Goal: Information Seeking & Learning: Learn about a topic

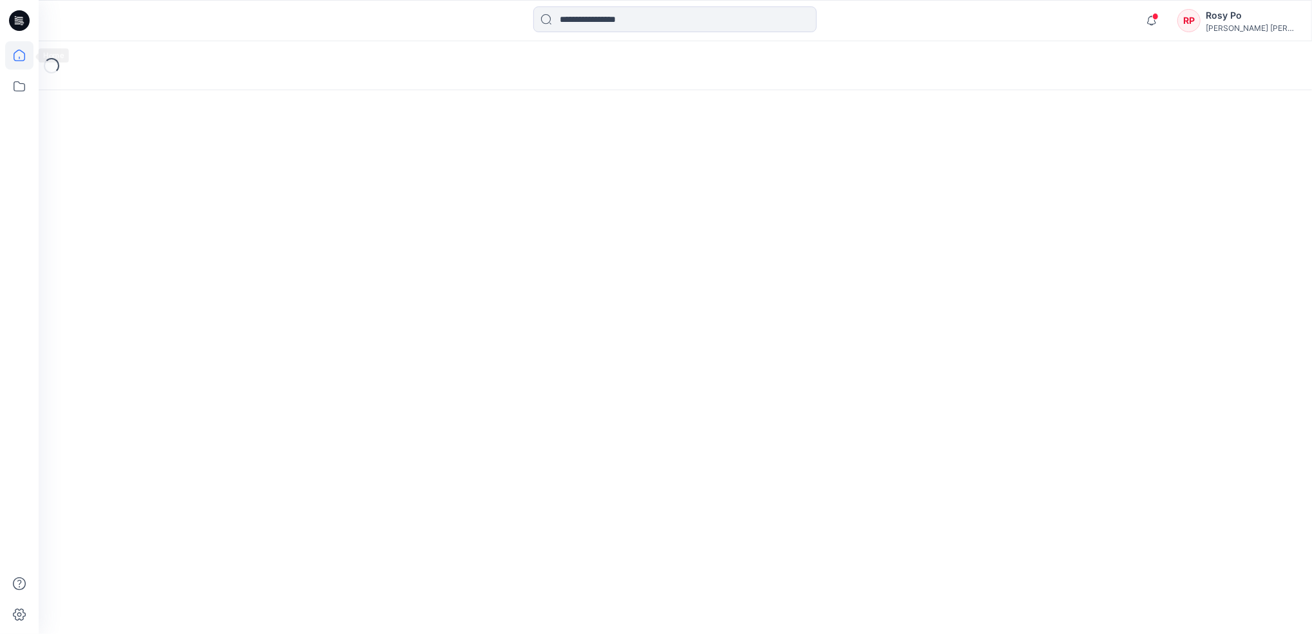
click at [26, 60] on icon at bounding box center [19, 55] width 28 height 28
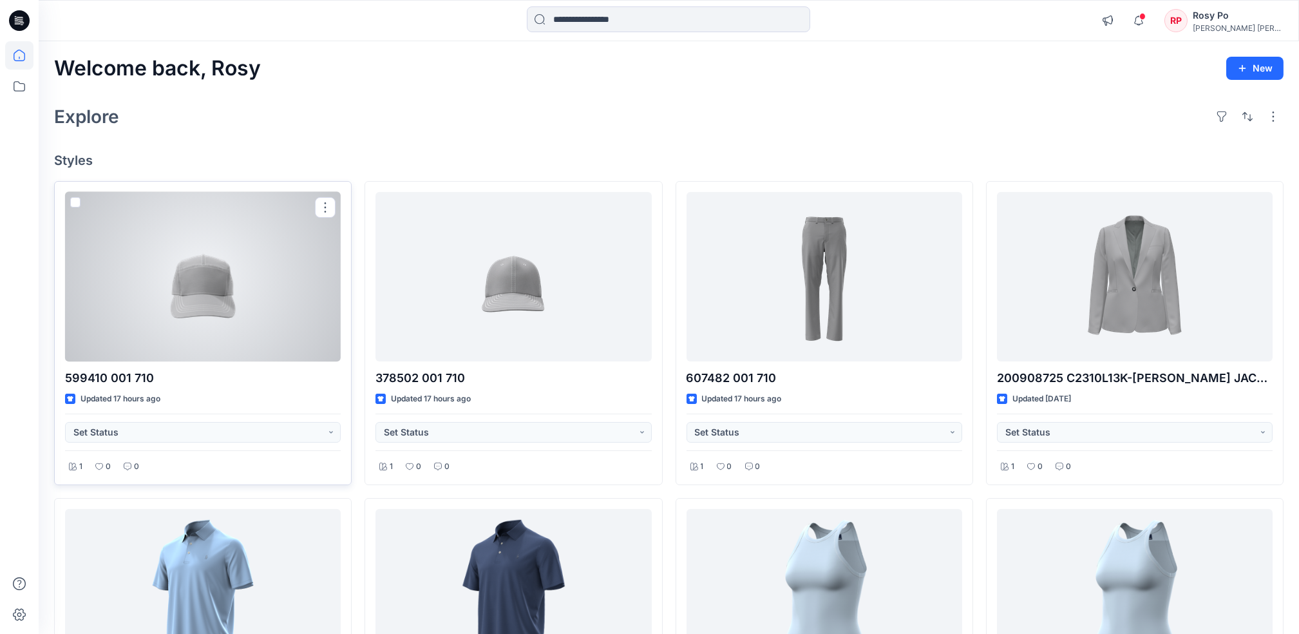
click at [181, 291] on div at bounding box center [203, 276] width 276 height 169
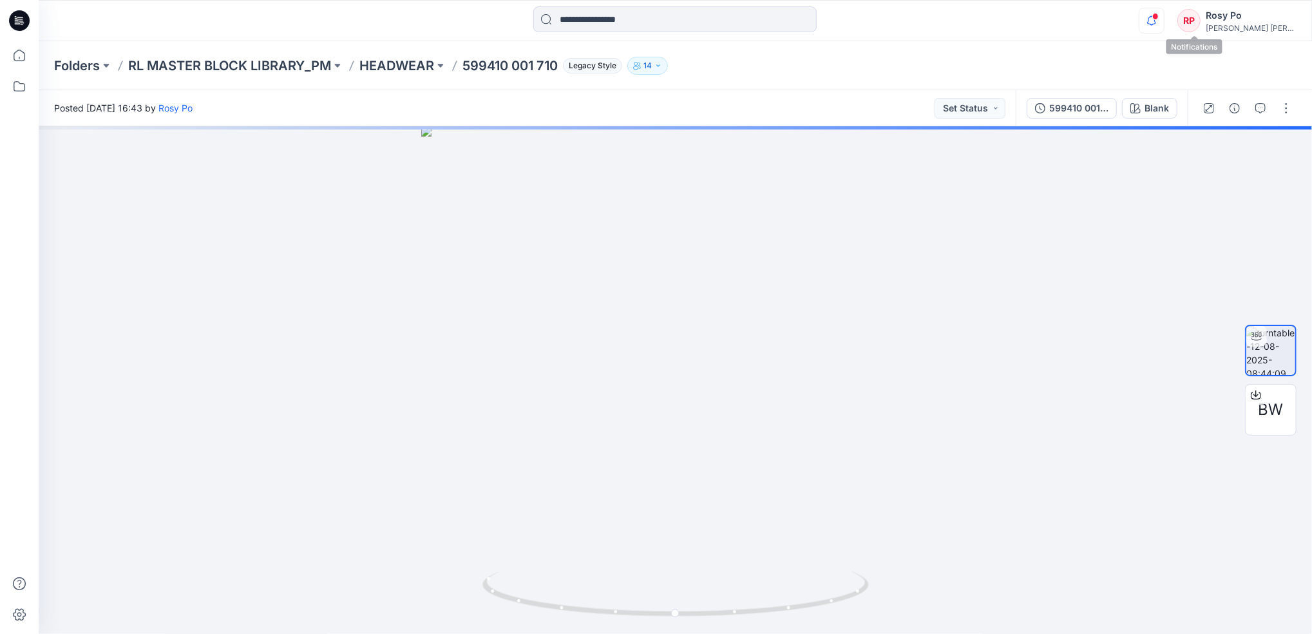
click at [1164, 19] on icon "button" at bounding box center [1151, 21] width 24 height 26
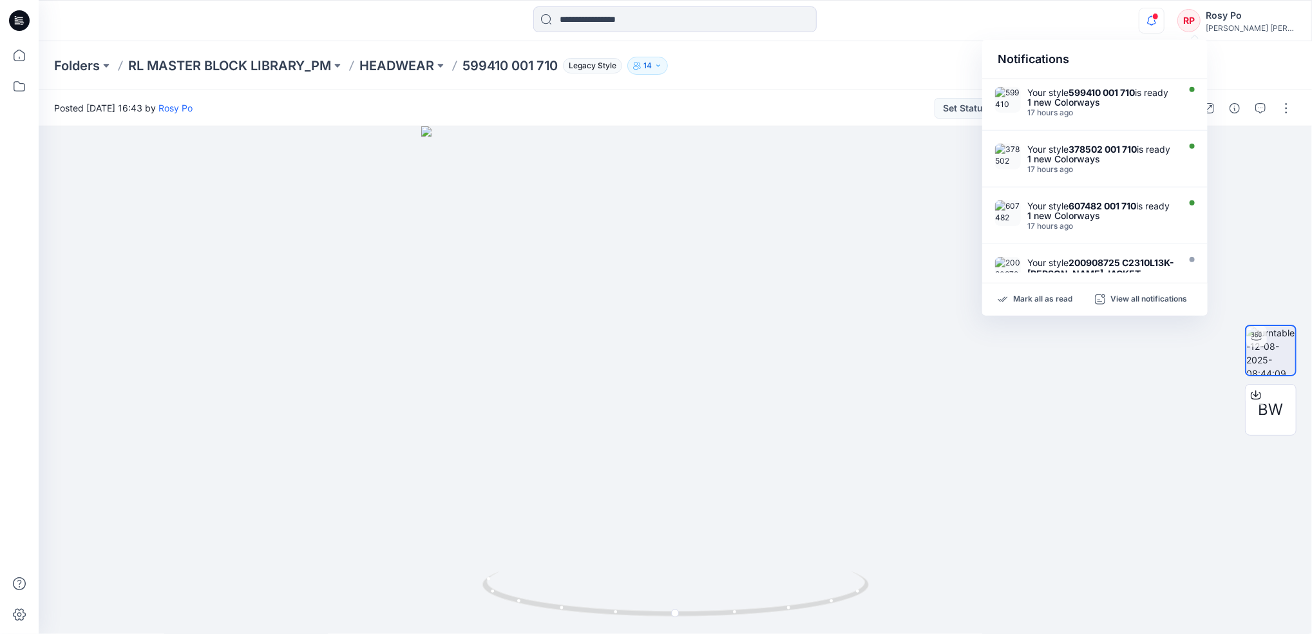
click at [909, 81] on div "Folders RL MASTER BLOCK LIBRARY_PM HEADWEAR 599410 001 710 Legacy Style 14" at bounding box center [675, 65] width 1273 height 49
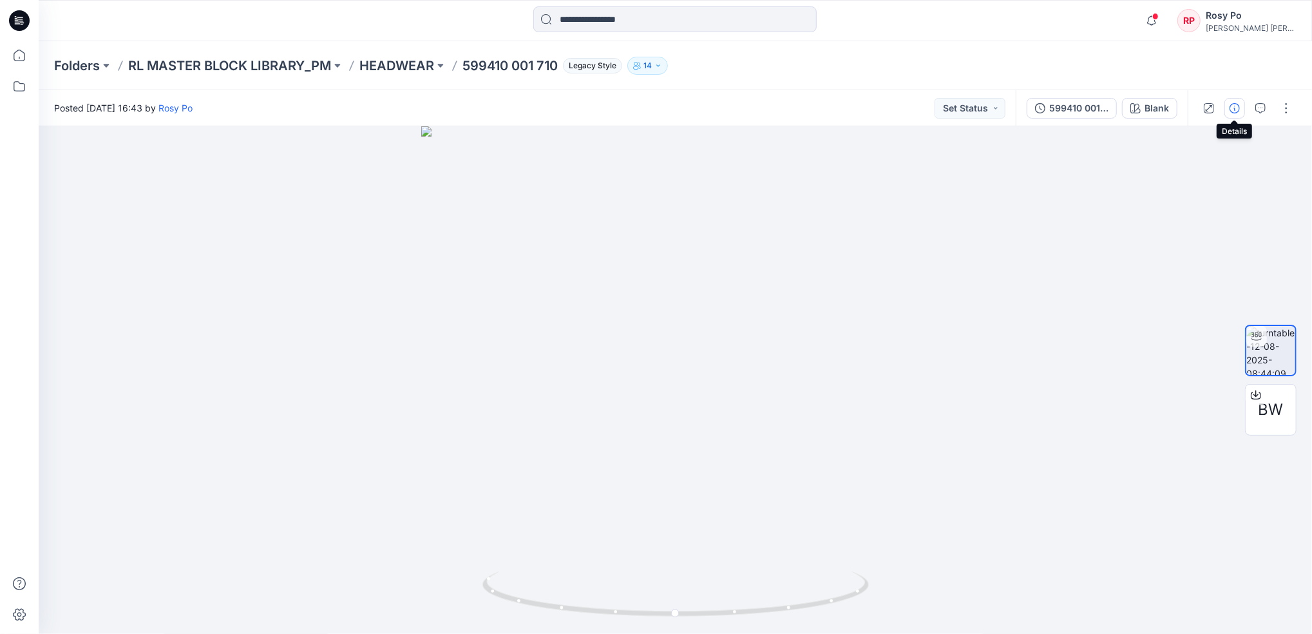
click at [1239, 113] on button "button" at bounding box center [1234, 108] width 21 height 21
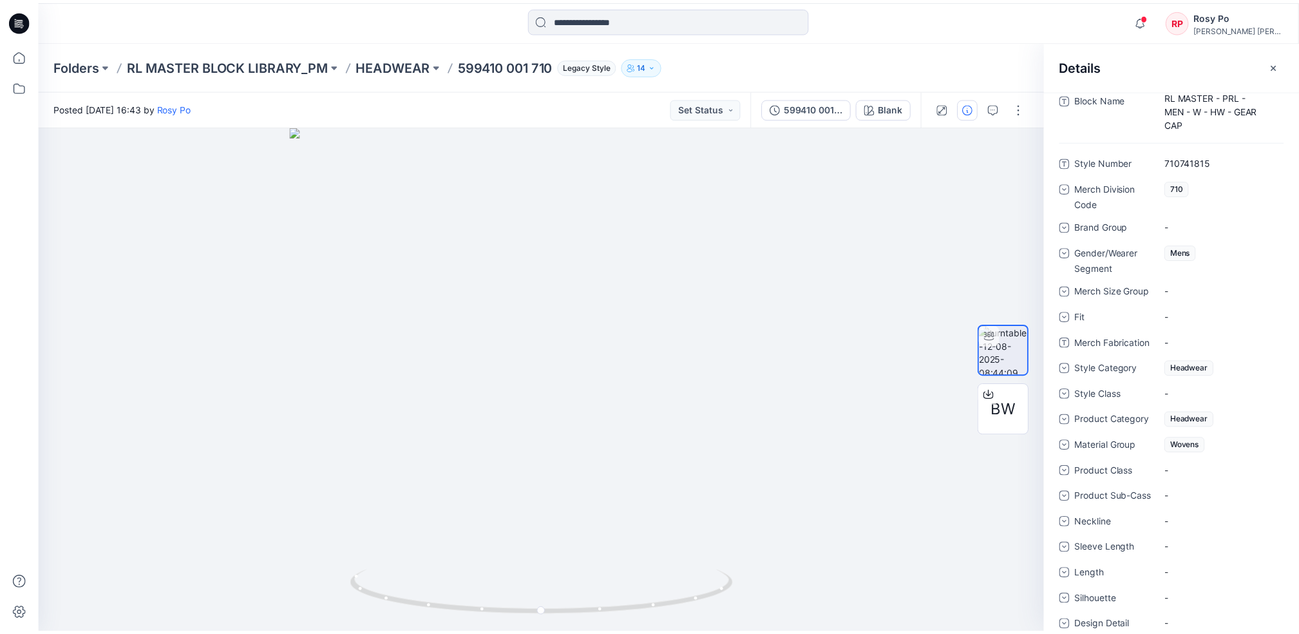
scroll to position [501, 0]
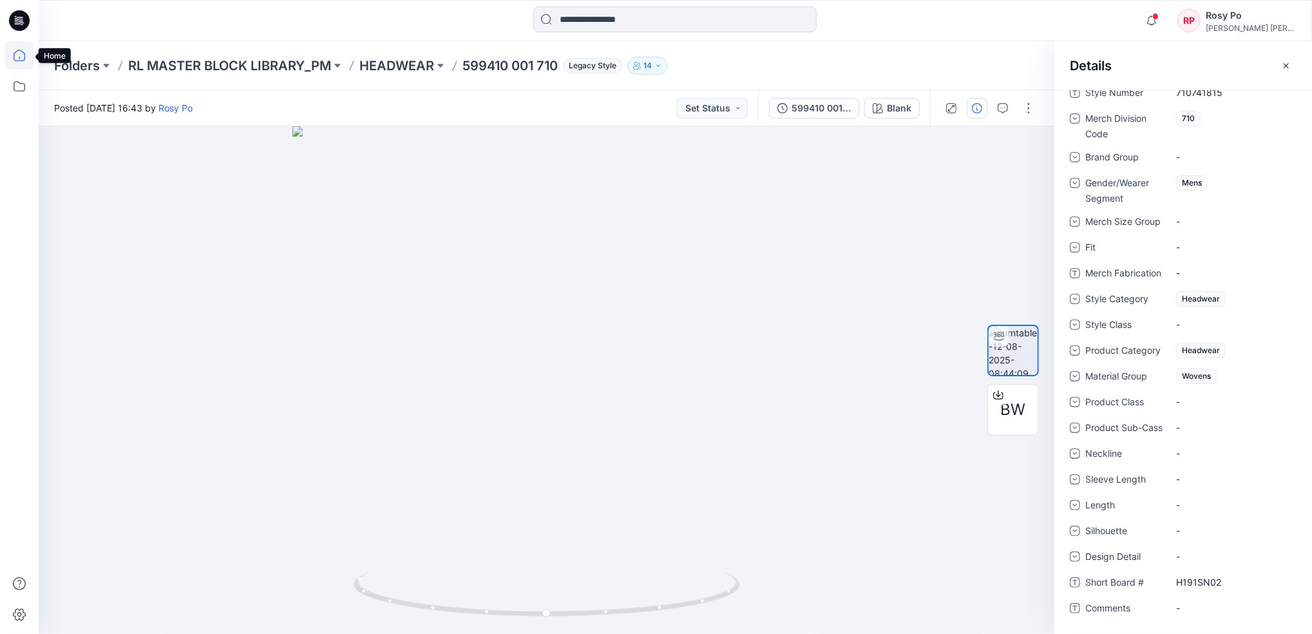
drag, startPoint x: 15, startPoint y: 51, endPoint x: 31, endPoint y: 52, distance: 16.2
click at [15, 51] on icon at bounding box center [19, 55] width 28 height 28
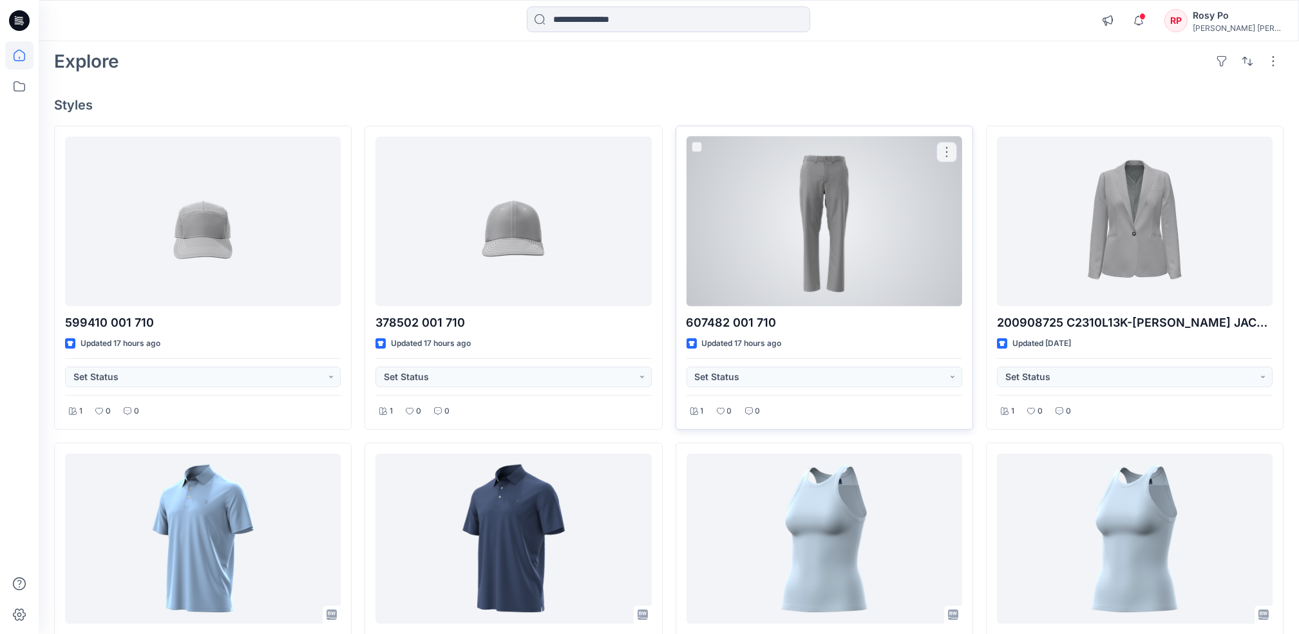
scroll to position [86, 0]
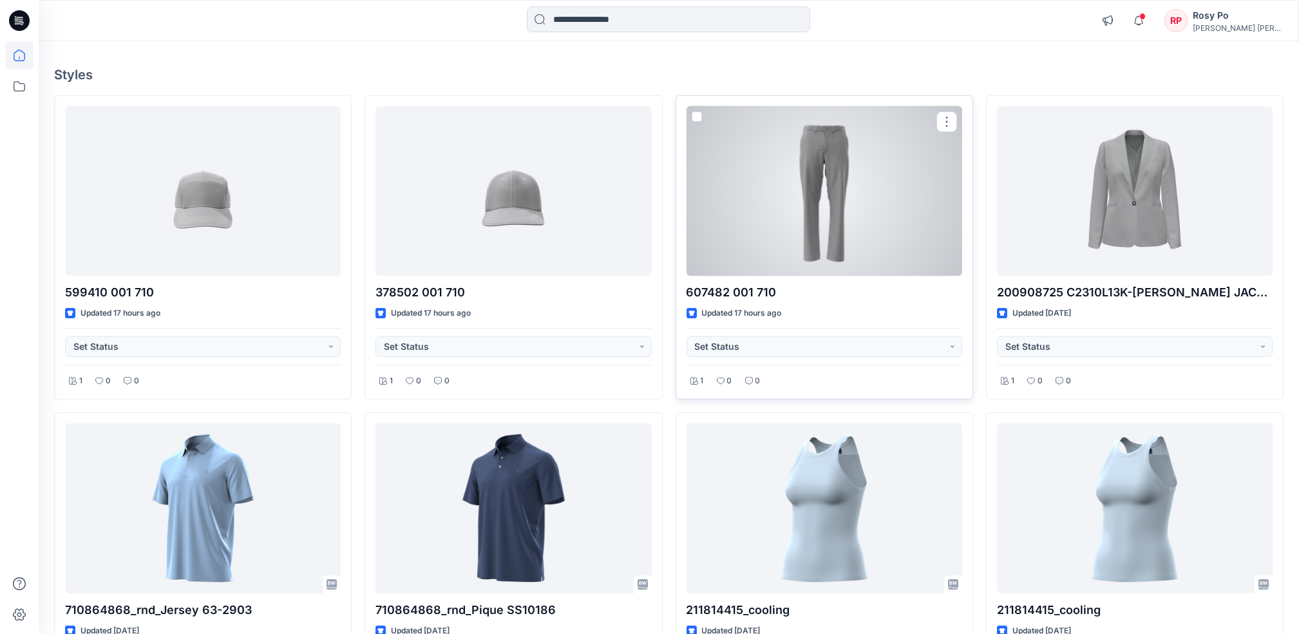
click at [798, 178] on div at bounding box center [825, 190] width 276 height 169
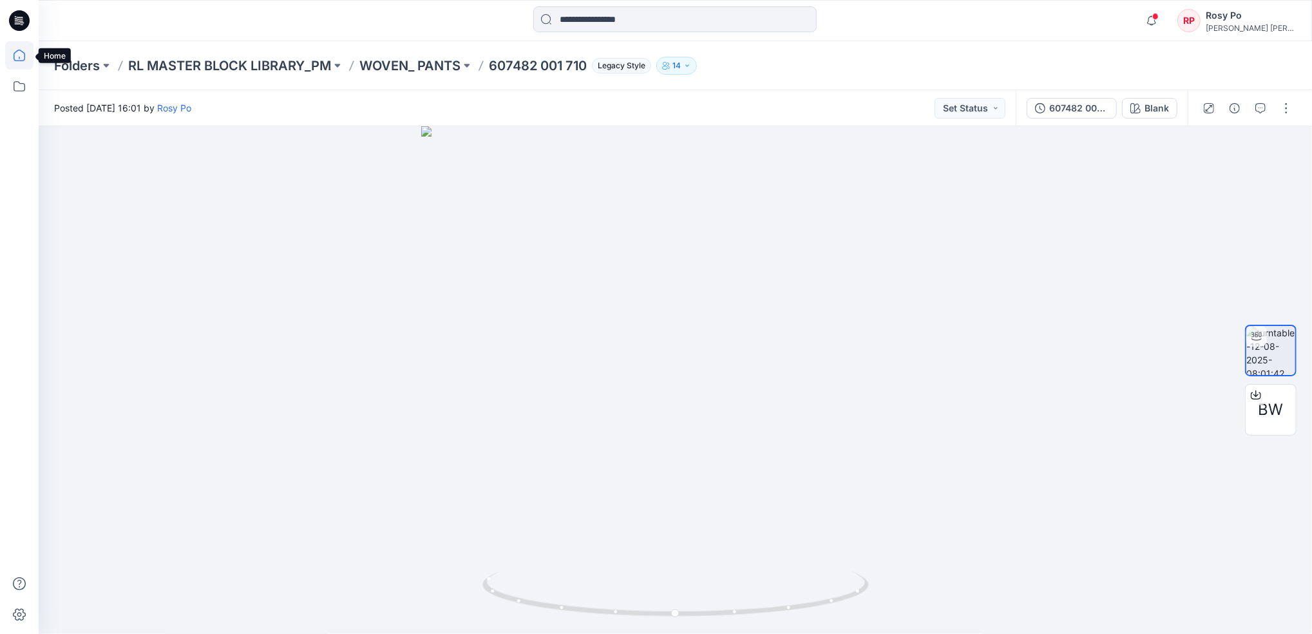
click at [14, 61] on icon at bounding box center [19, 55] width 28 height 28
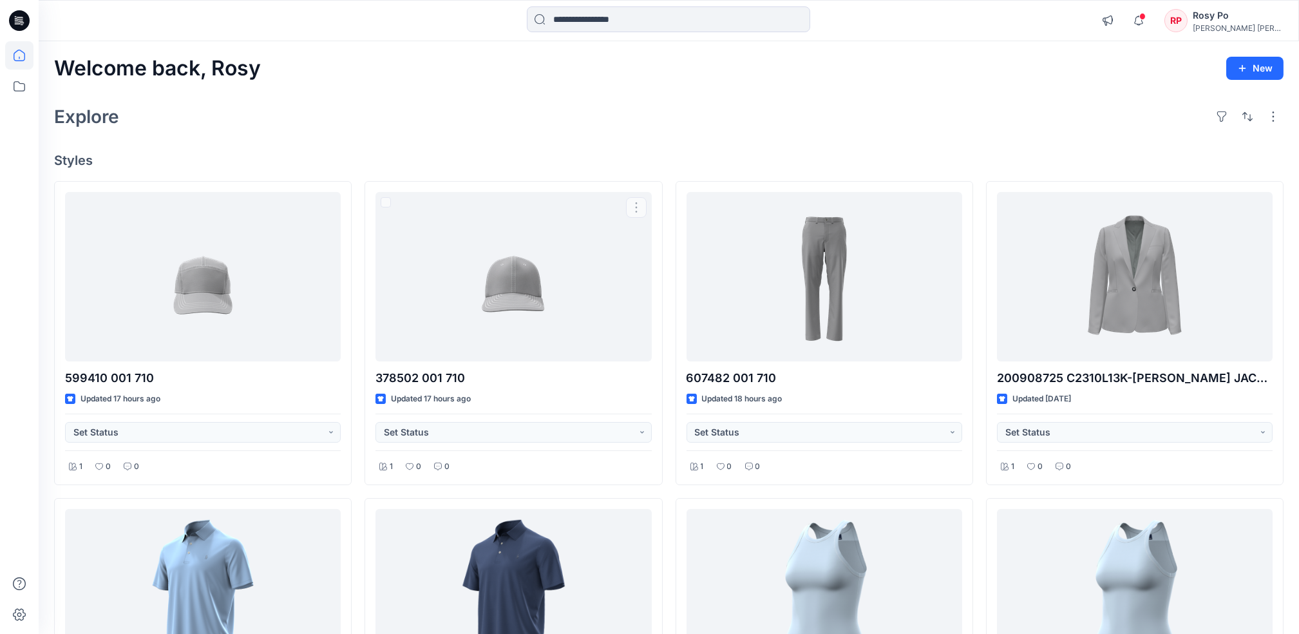
click at [423, 124] on div "Explore" at bounding box center [669, 116] width 1230 height 31
